Goal: Transaction & Acquisition: Subscribe to service/newsletter

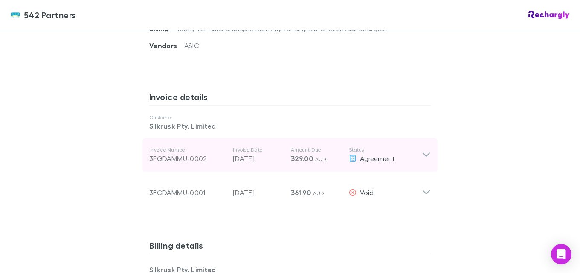
scroll to position [341, 0]
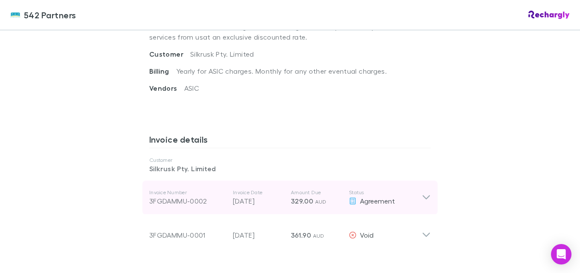
click at [423, 199] on icon at bounding box center [426, 198] width 7 height 4
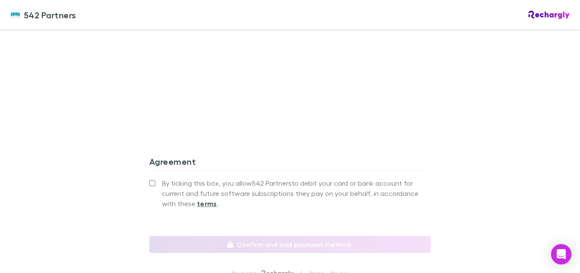
scroll to position [895, 0]
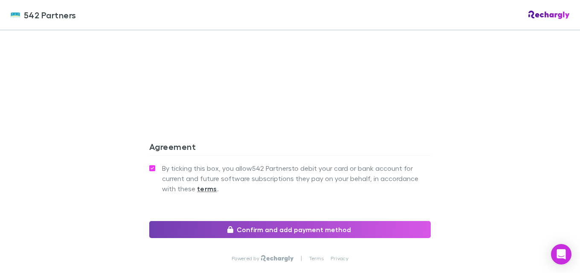
click at [373, 223] on button "Confirm and add payment method" at bounding box center [289, 229] width 281 height 17
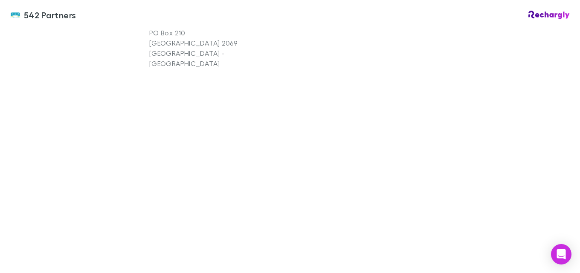
scroll to position [725, 0]
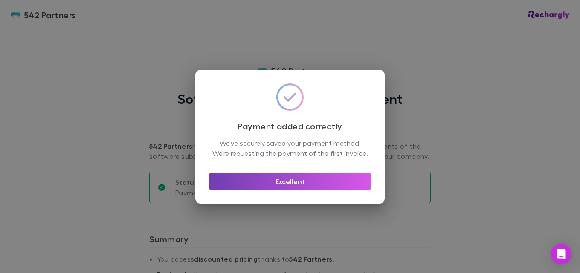
click at [298, 187] on button "Excellent" at bounding box center [290, 181] width 162 height 17
